Goal: Transaction & Acquisition: Purchase product/service

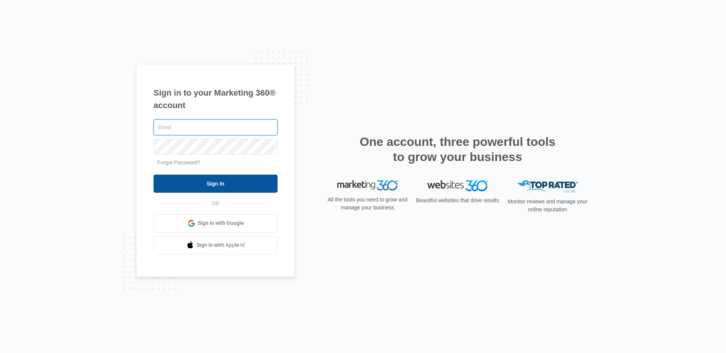
type input "[EMAIL_ADDRESS][PERSON_NAME][DOMAIN_NAME]"
click at [215, 177] on input "Sign In" at bounding box center [215, 184] width 124 height 18
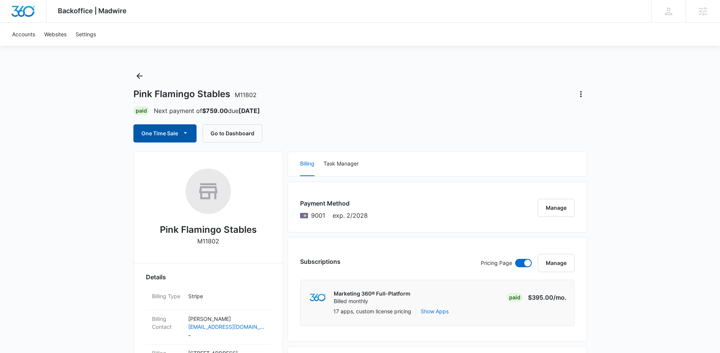
click at [187, 136] on icon "button" at bounding box center [185, 133] width 8 height 8
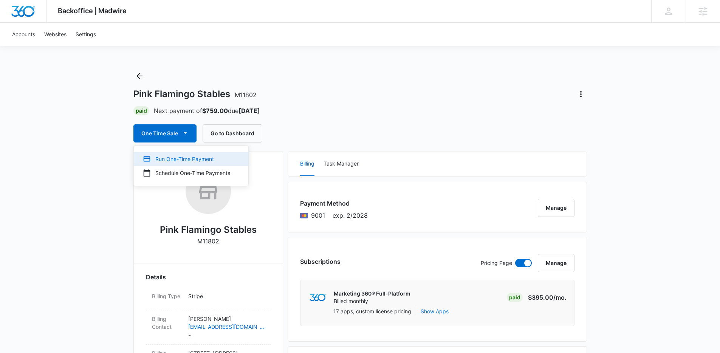
click at [180, 159] on div "Run One-Time Payment" at bounding box center [186, 159] width 87 height 8
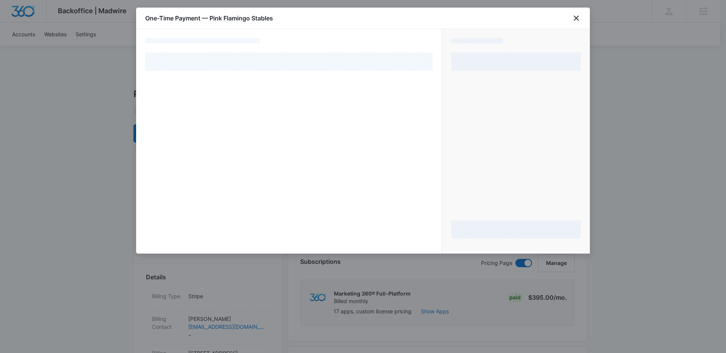
select select "pm_1Mqg1EA4n8RTgNjUMKUbbfk2"
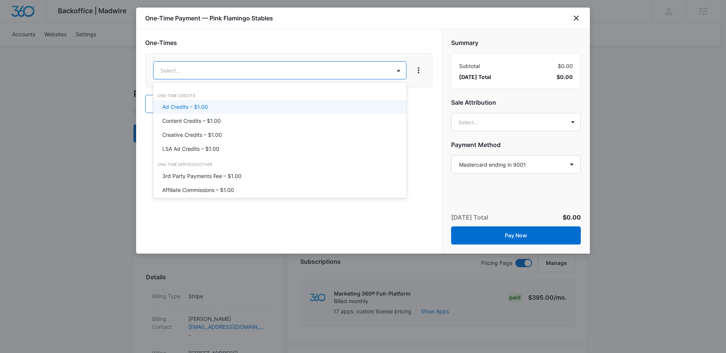
click at [319, 104] on div "Ad Credits – $1.00" at bounding box center [279, 107] width 234 height 8
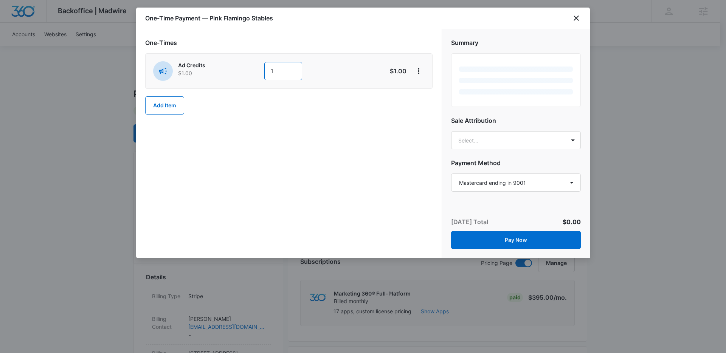
click at [280, 65] on input "1" at bounding box center [283, 71] width 38 height 18
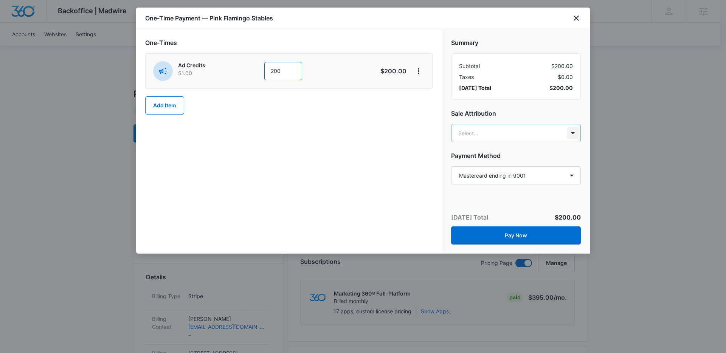
type input "200"
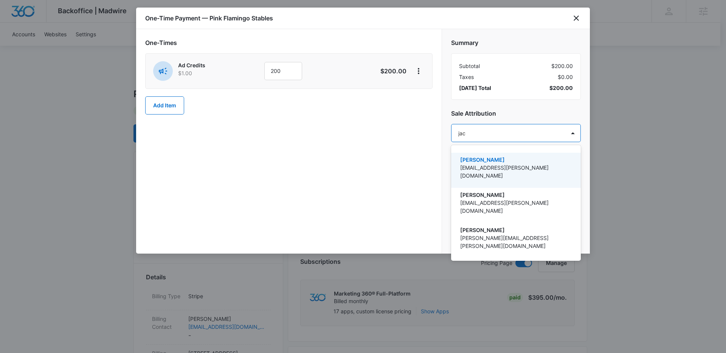
type input "jack"
click at [551, 164] on p "[EMAIL_ADDRESS][PERSON_NAME][DOMAIN_NAME]" at bounding box center [515, 172] width 110 height 16
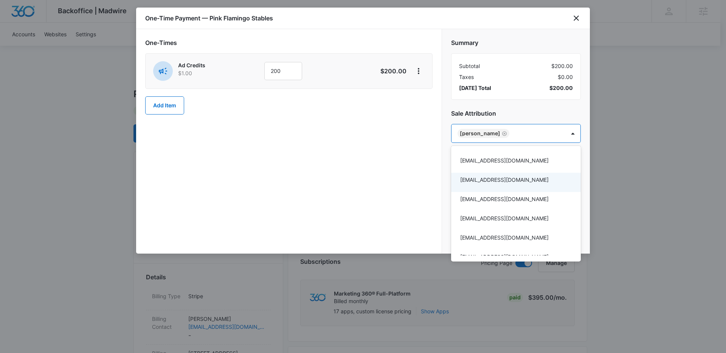
click at [431, 194] on div at bounding box center [363, 176] width 726 height 353
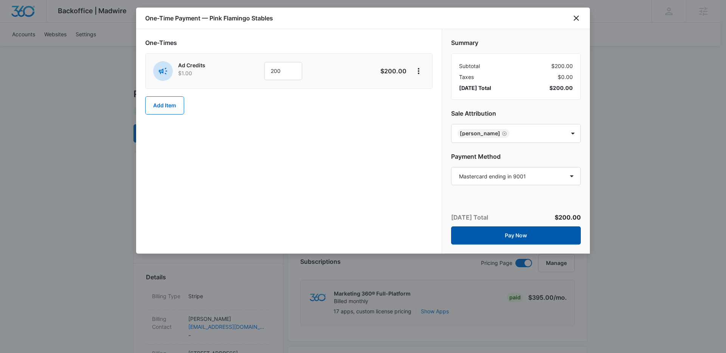
click at [517, 231] on button "Pay Now" at bounding box center [516, 235] width 130 height 18
